Goal: Use online tool/utility: Utilize a website feature to perform a specific function

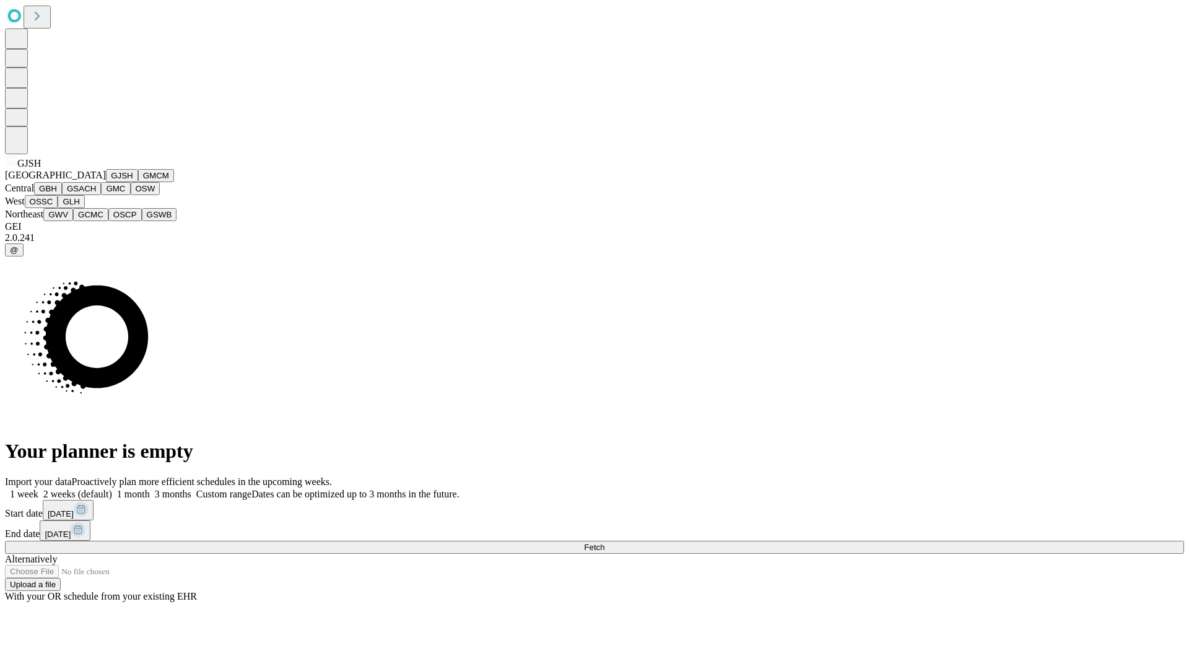
click at [106, 182] on button "GJSH" at bounding box center [122, 175] width 32 height 13
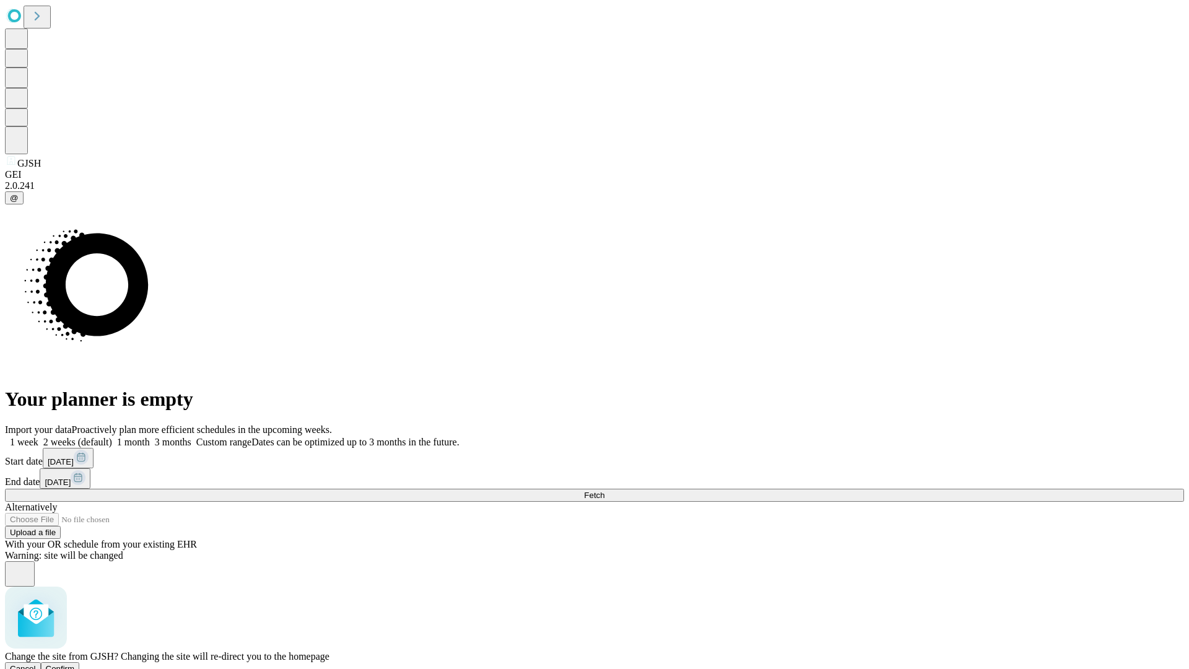
click at [75, 664] on span "Confirm" at bounding box center [60, 668] width 29 height 9
click at [38, 437] on label "1 week" at bounding box center [21, 442] width 33 height 11
click at [605, 491] on span "Fetch" at bounding box center [594, 495] width 20 height 9
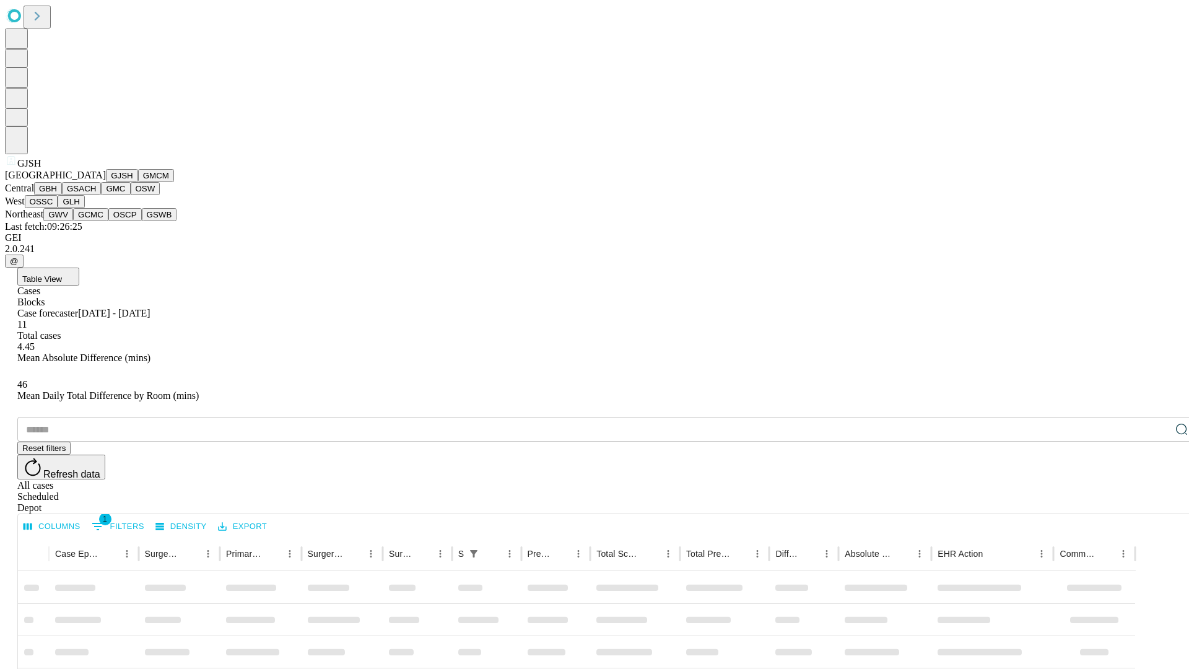
click at [138, 182] on button "GMCM" at bounding box center [156, 175] width 36 height 13
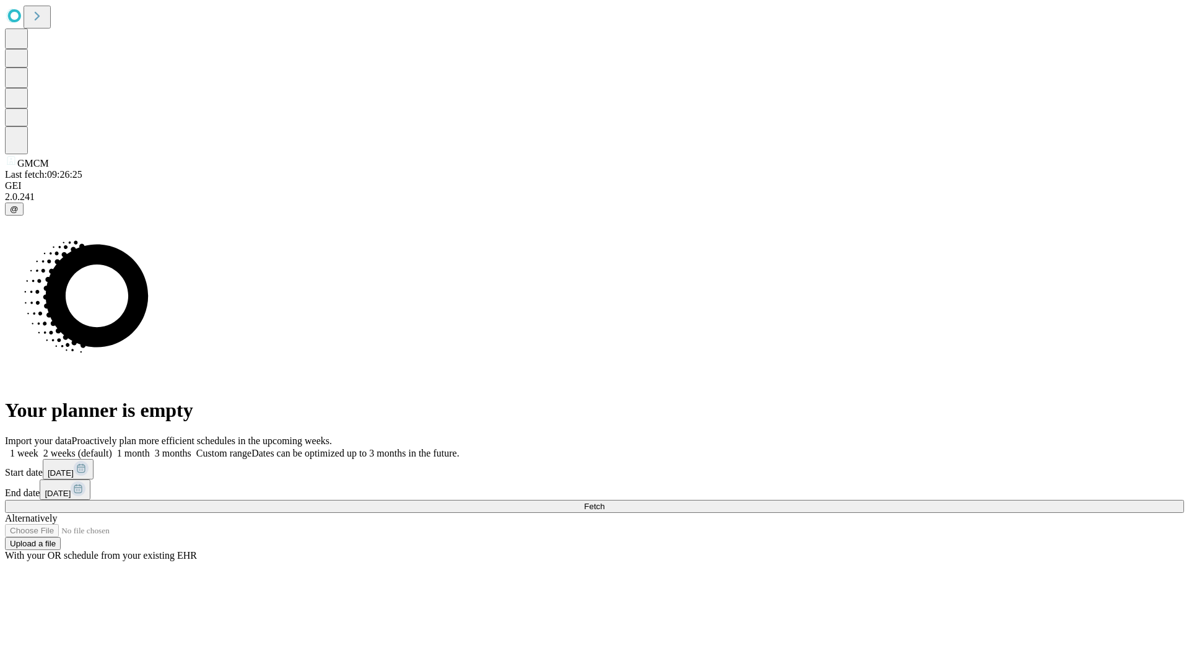
click at [38, 448] on label "1 week" at bounding box center [21, 453] width 33 height 11
click at [605, 502] on span "Fetch" at bounding box center [594, 506] width 20 height 9
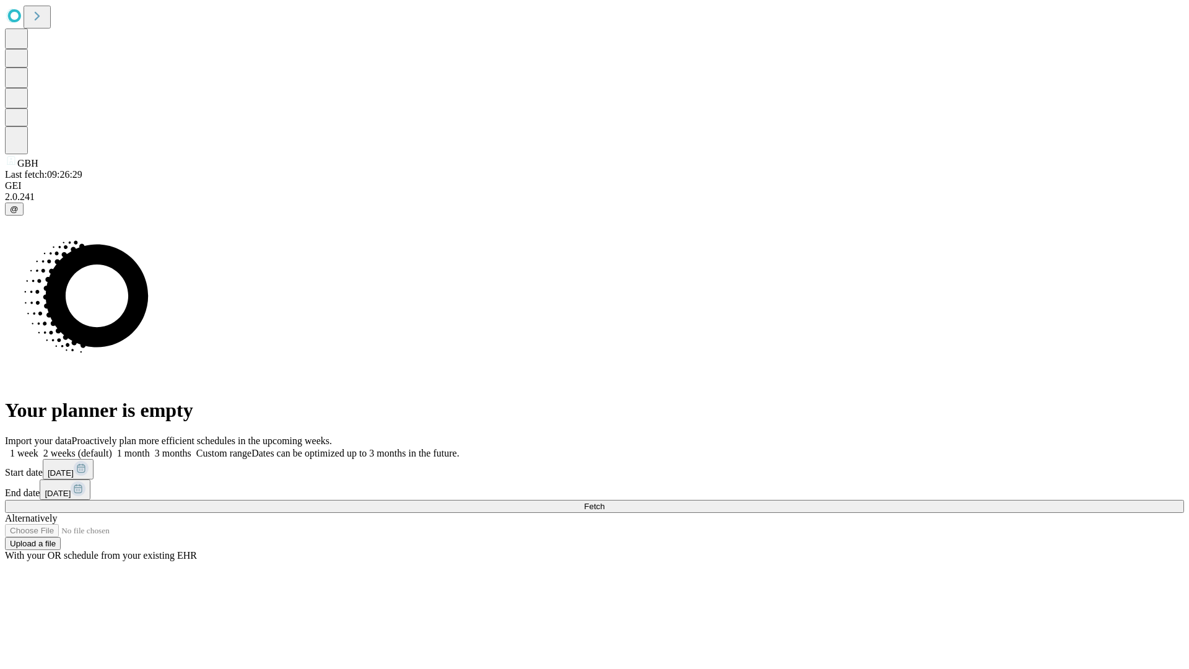
click at [38, 448] on label "1 week" at bounding box center [21, 453] width 33 height 11
click at [605, 502] on span "Fetch" at bounding box center [594, 506] width 20 height 9
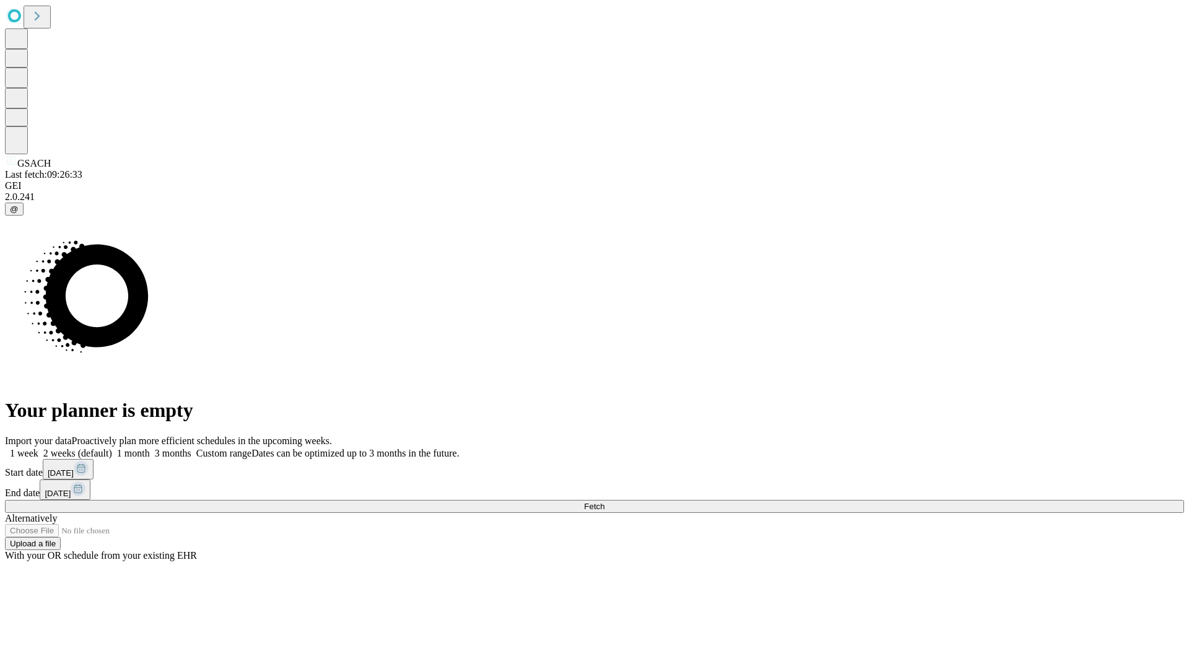
click at [38, 448] on label "1 week" at bounding box center [21, 453] width 33 height 11
click at [605, 502] on span "Fetch" at bounding box center [594, 506] width 20 height 9
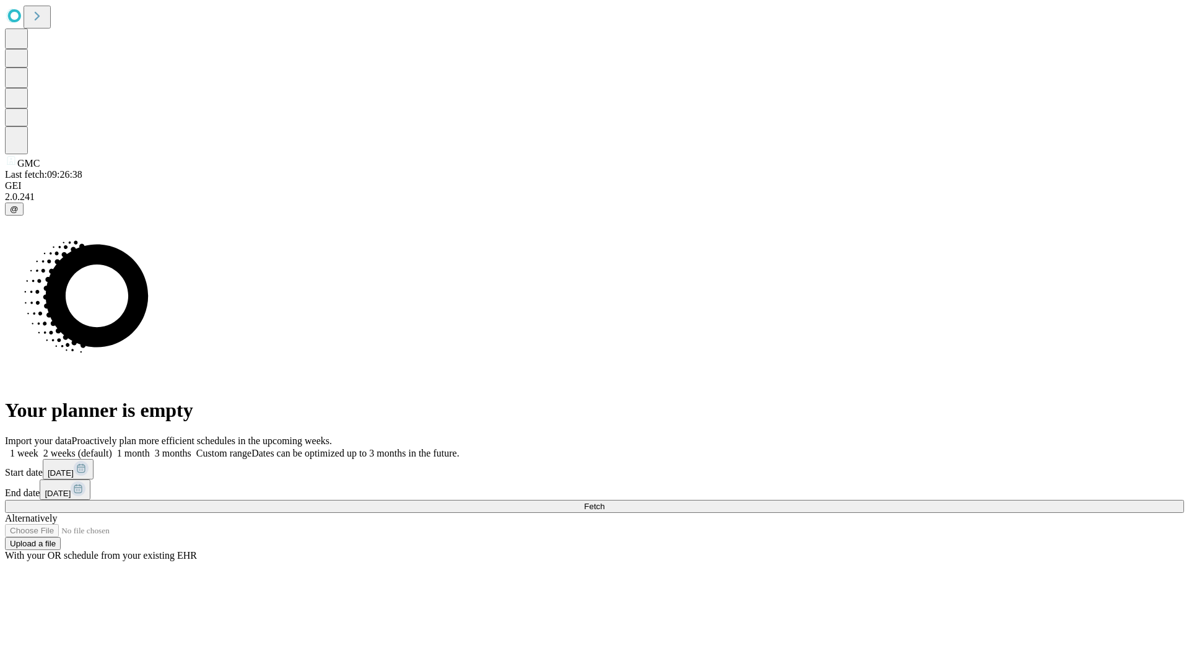
click at [38, 448] on label "1 week" at bounding box center [21, 453] width 33 height 11
click at [605, 502] on span "Fetch" at bounding box center [594, 506] width 20 height 9
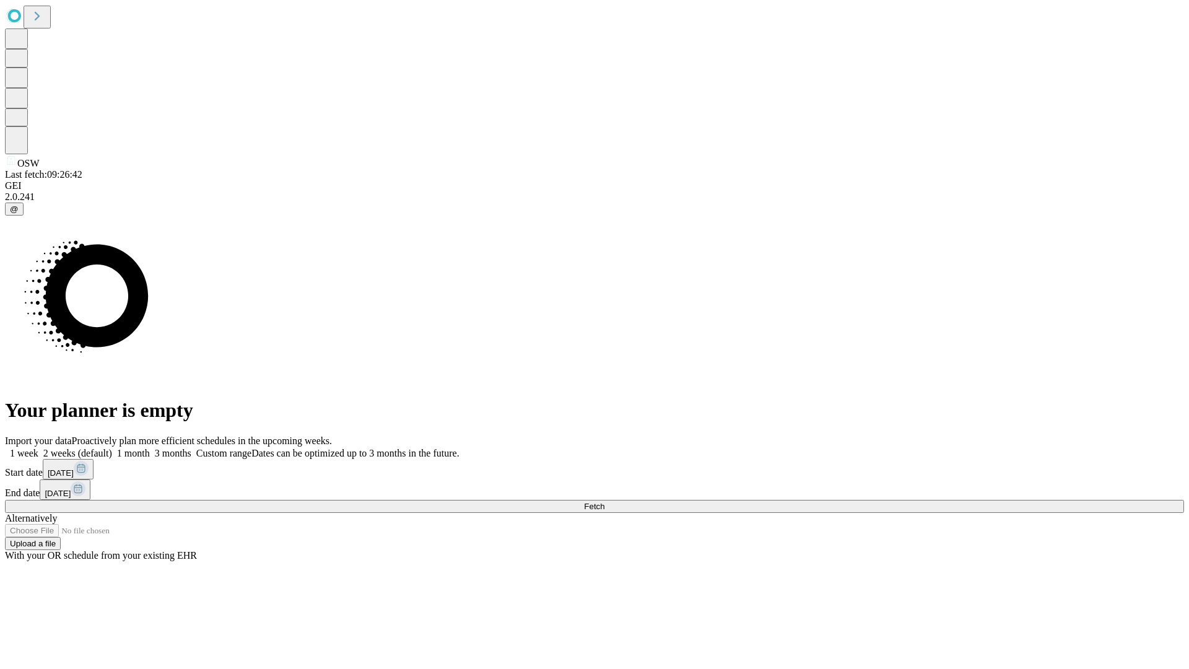
click at [38, 448] on label "1 week" at bounding box center [21, 453] width 33 height 11
click at [605, 502] on span "Fetch" at bounding box center [594, 506] width 20 height 9
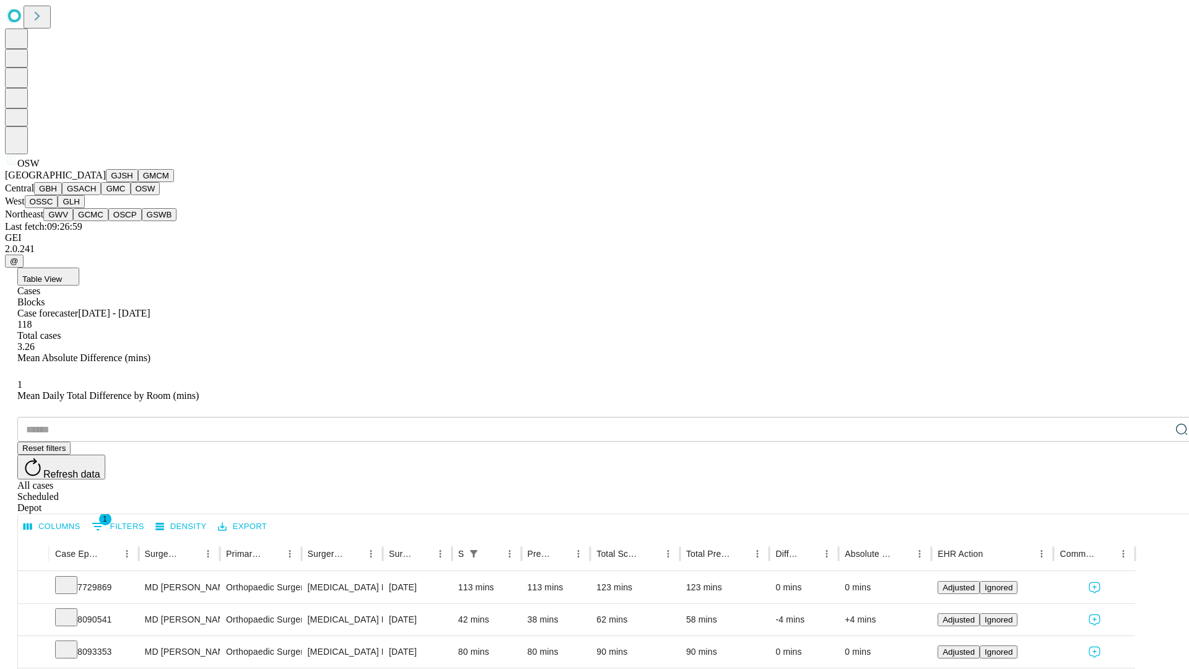
click at [58, 208] on button "OSSC" at bounding box center [41, 201] width 33 height 13
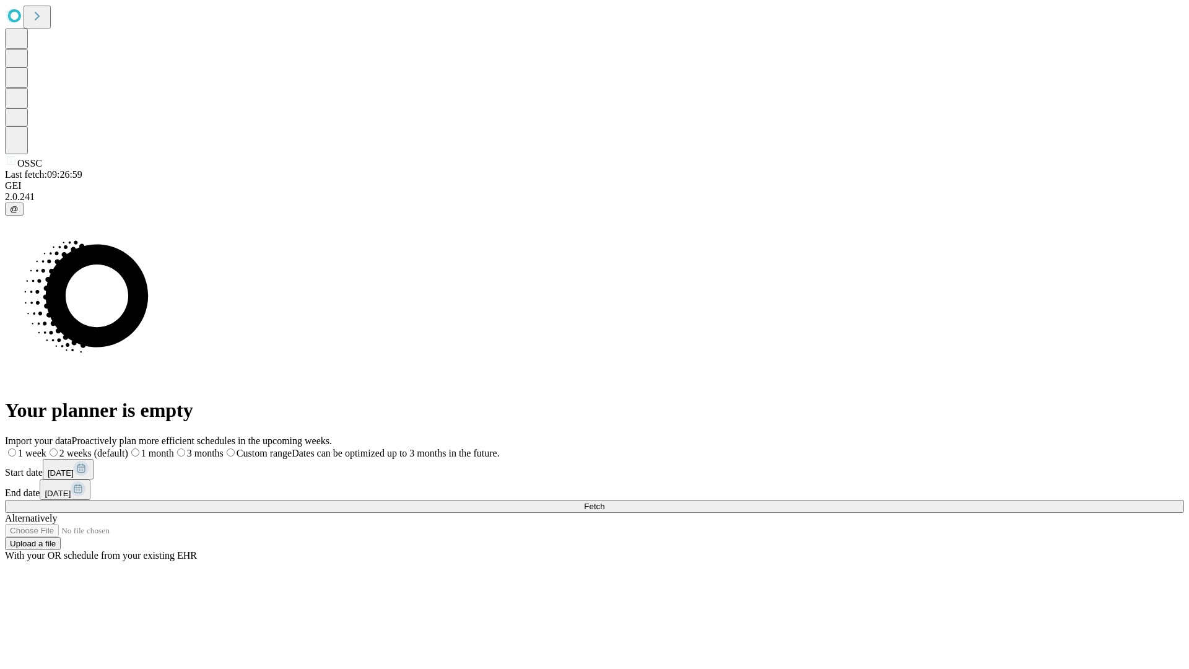
click at [46, 448] on label "1 week" at bounding box center [26, 453] width 42 height 11
click at [605, 502] on span "Fetch" at bounding box center [594, 506] width 20 height 9
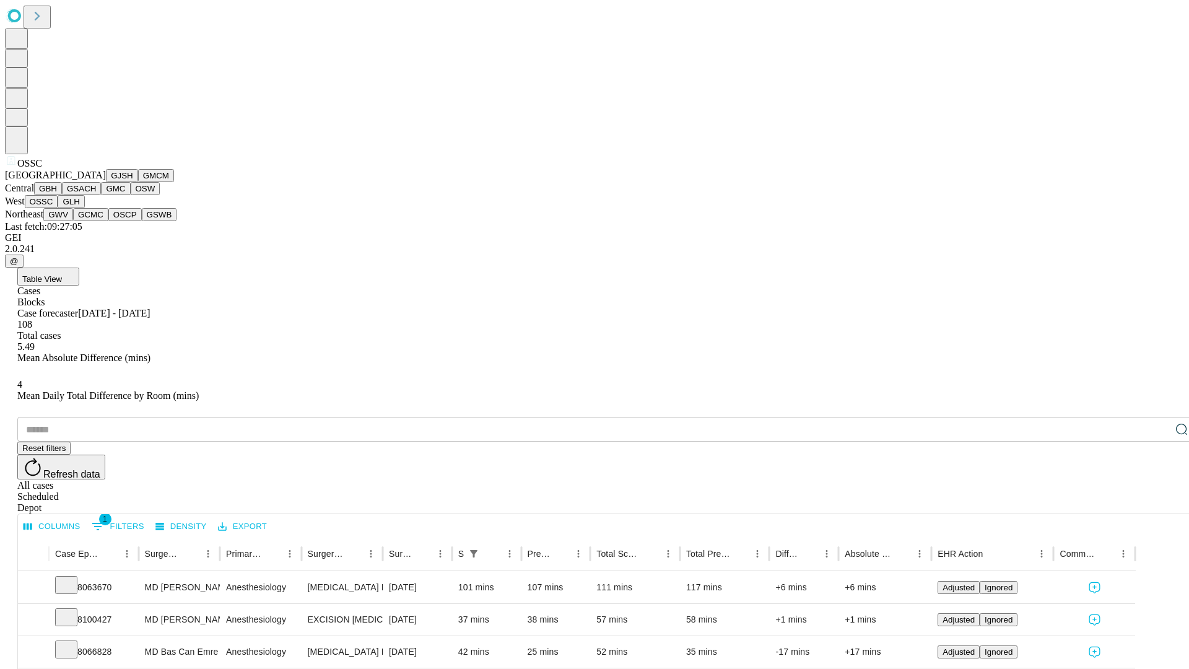
click at [84, 208] on button "GLH" at bounding box center [71, 201] width 27 height 13
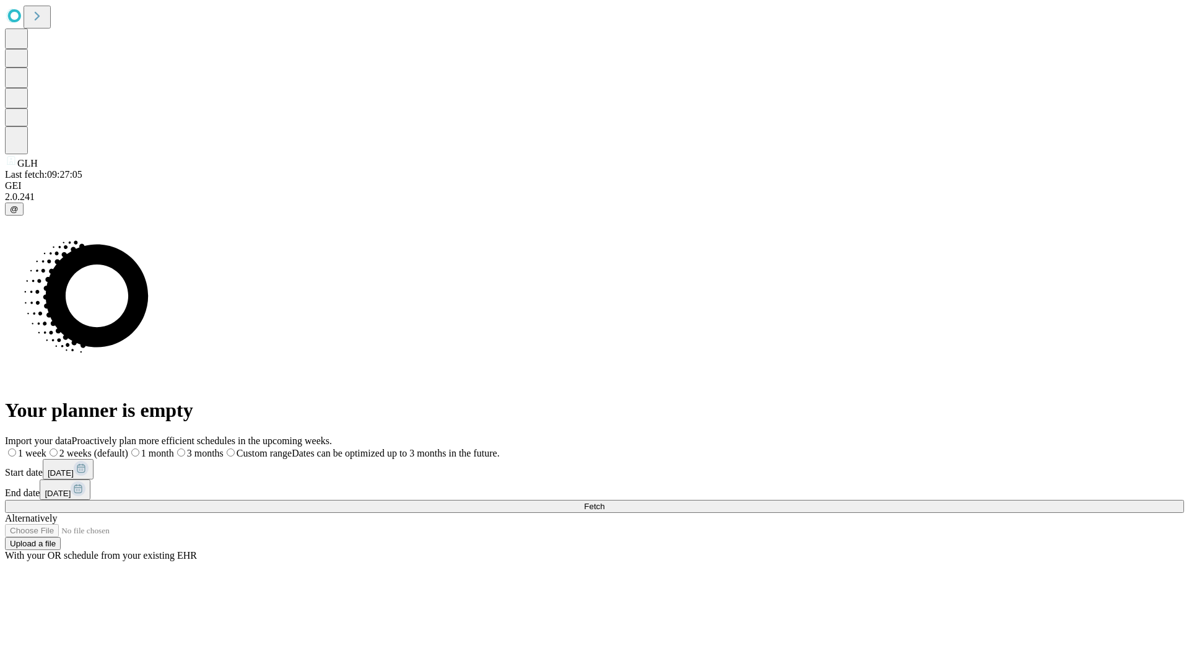
click at [46, 448] on label "1 week" at bounding box center [26, 453] width 42 height 11
click at [605, 502] on span "Fetch" at bounding box center [594, 506] width 20 height 9
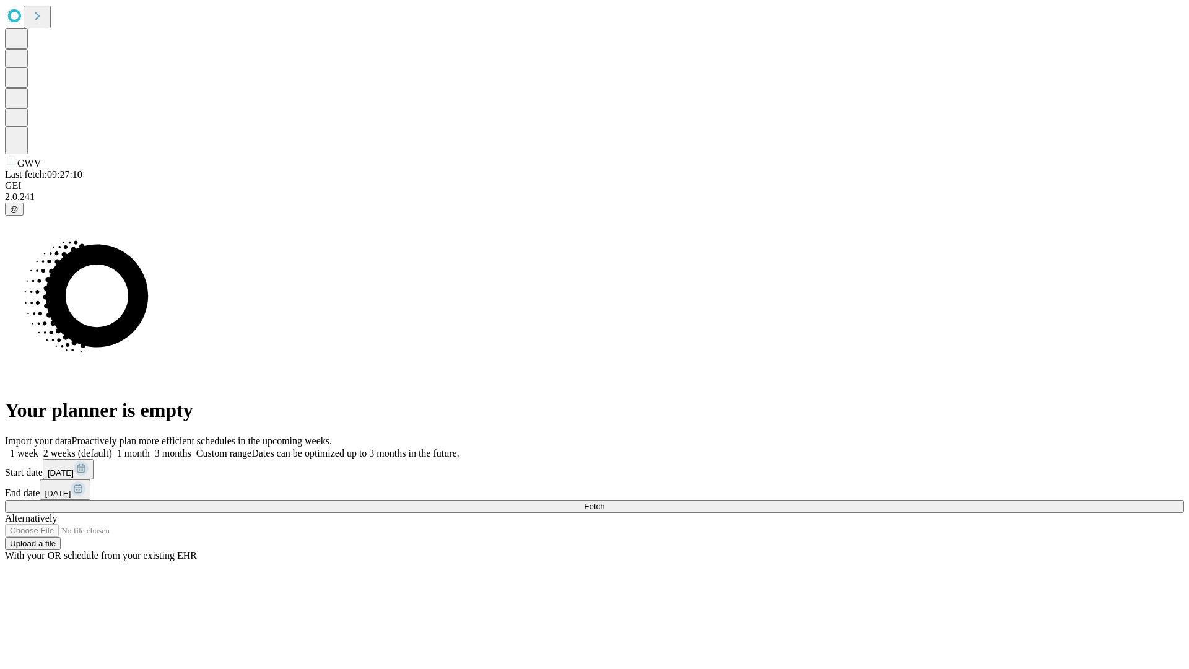
click at [38, 448] on label "1 week" at bounding box center [21, 453] width 33 height 11
click at [605, 502] on span "Fetch" at bounding box center [594, 506] width 20 height 9
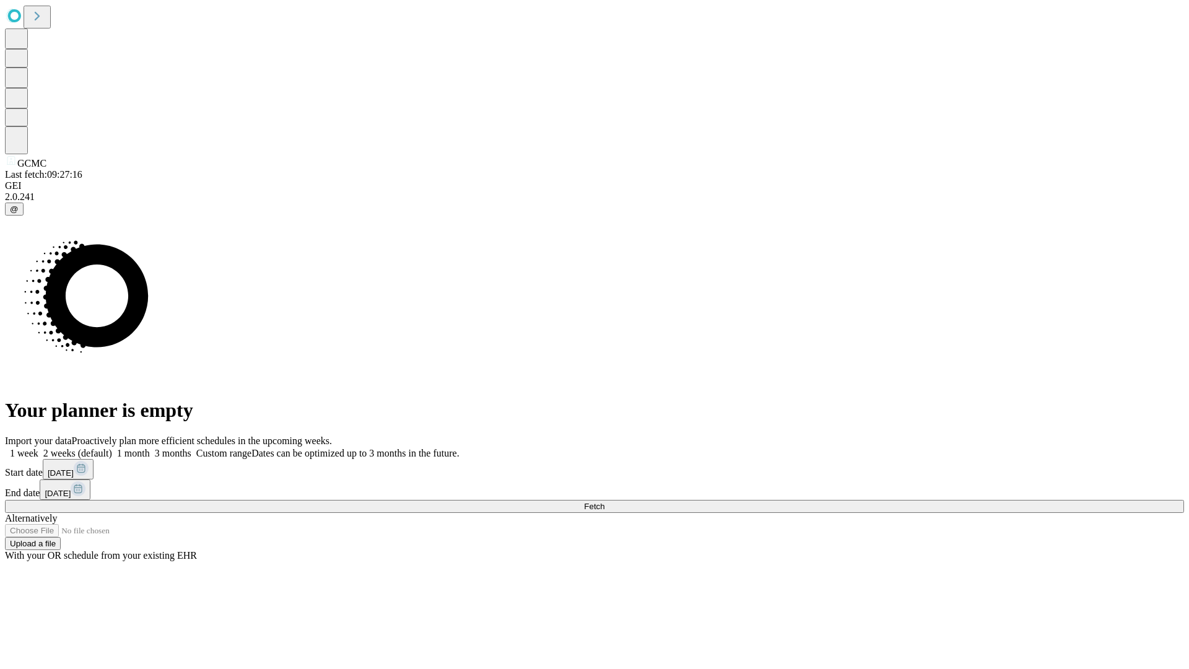
click at [38, 448] on label "1 week" at bounding box center [21, 453] width 33 height 11
click at [605, 502] on span "Fetch" at bounding box center [594, 506] width 20 height 9
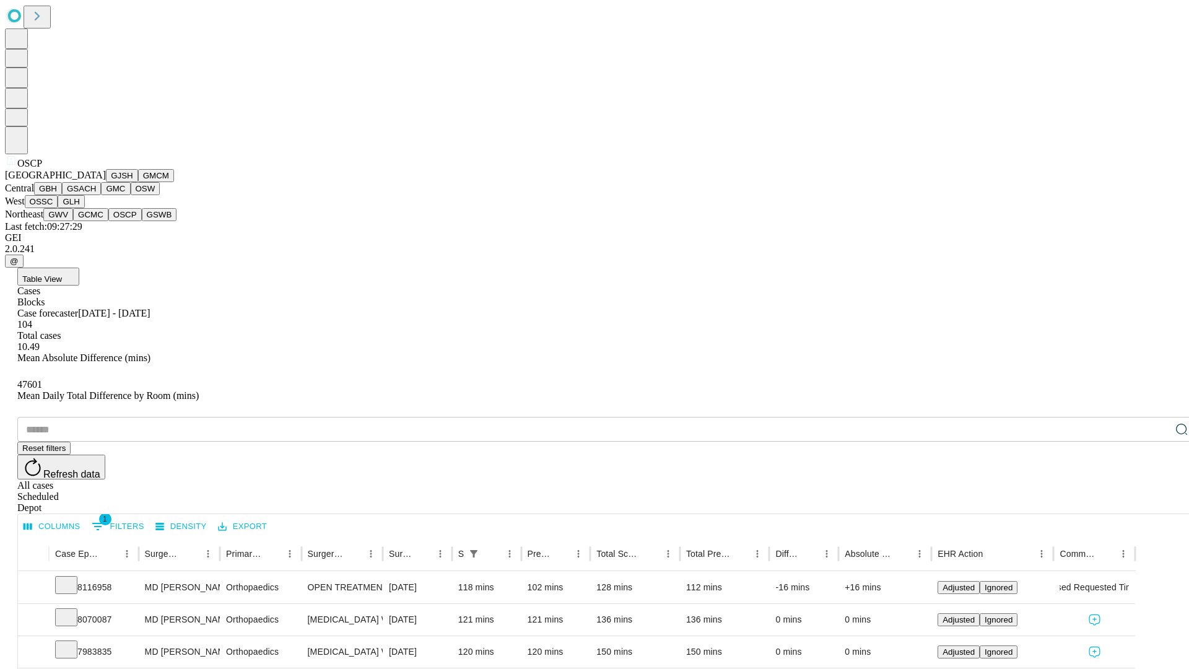
click at [142, 221] on button "GSWB" at bounding box center [159, 214] width 35 height 13
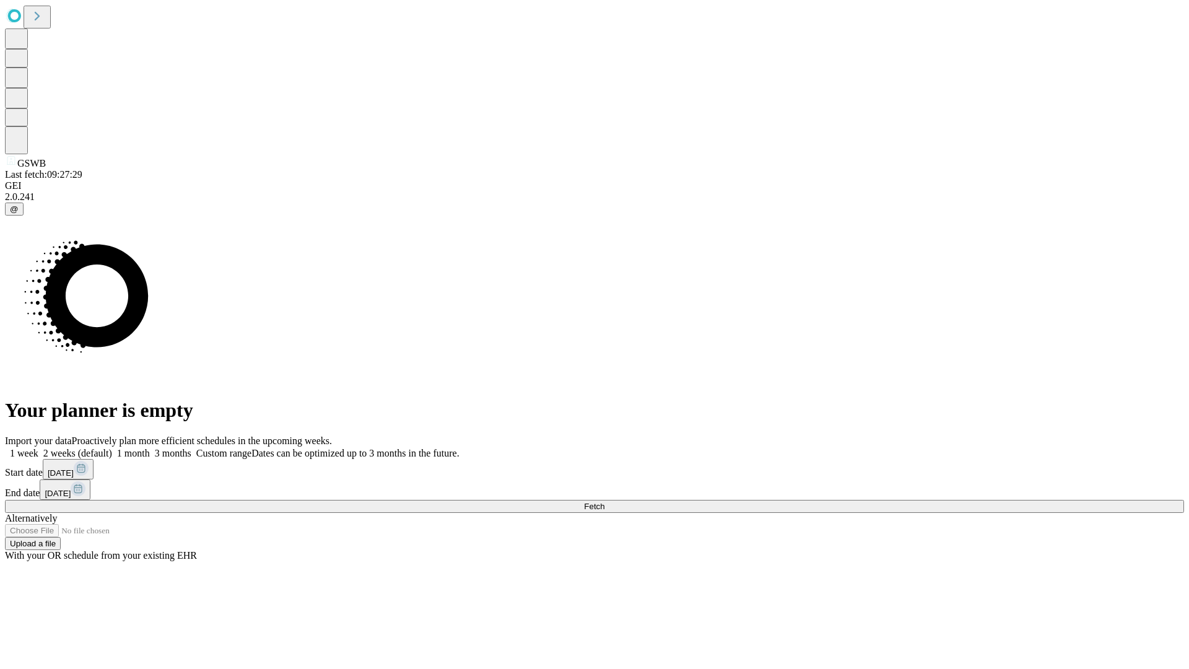
click at [38, 448] on label "1 week" at bounding box center [21, 453] width 33 height 11
click at [605, 502] on span "Fetch" at bounding box center [594, 506] width 20 height 9
